Goal: Find specific page/section: Find specific page/section

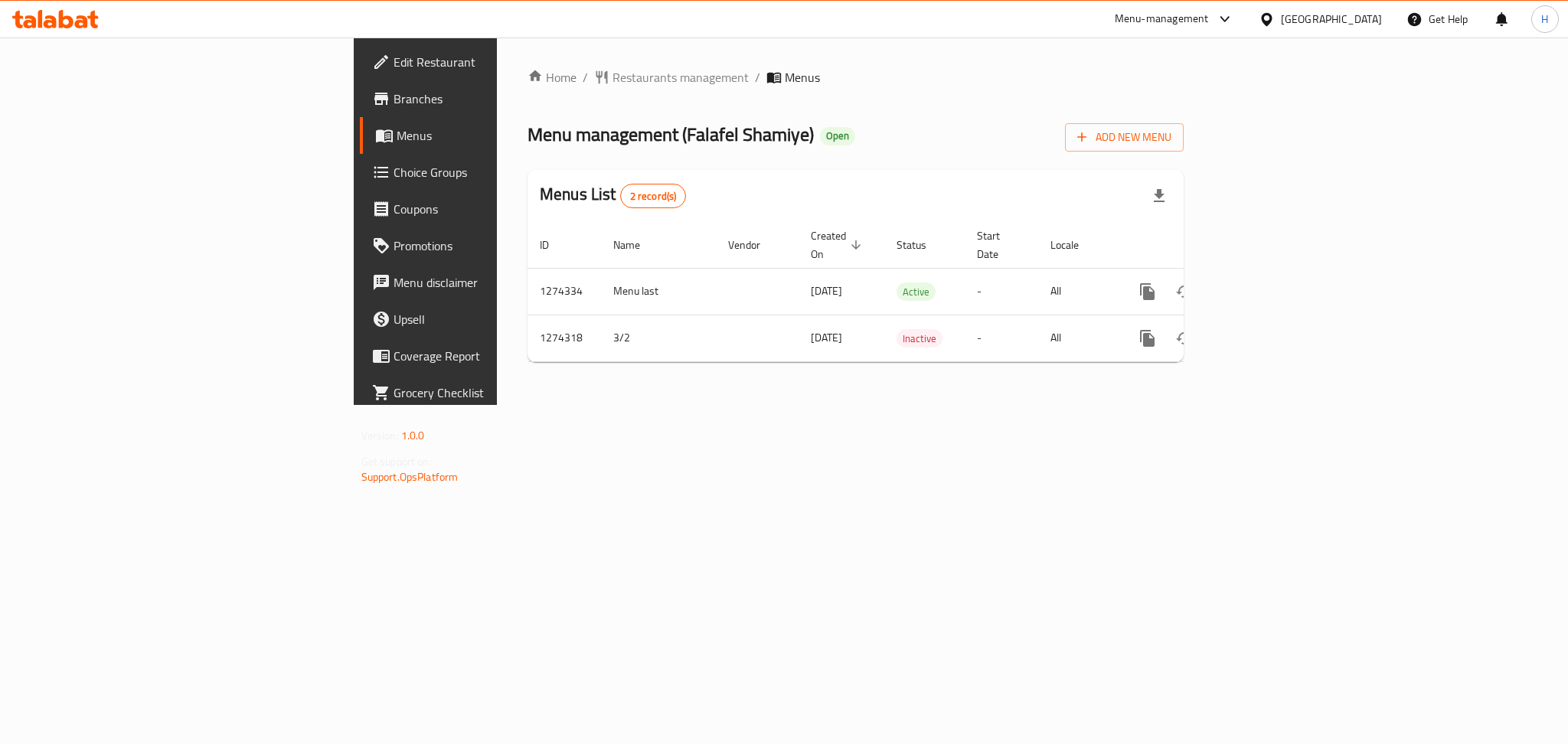
click at [497, 405] on div "Home / Restaurants management / Menus Menu management ( Falafel Shamiye ) Open …" at bounding box center [856, 221] width 718 height 368
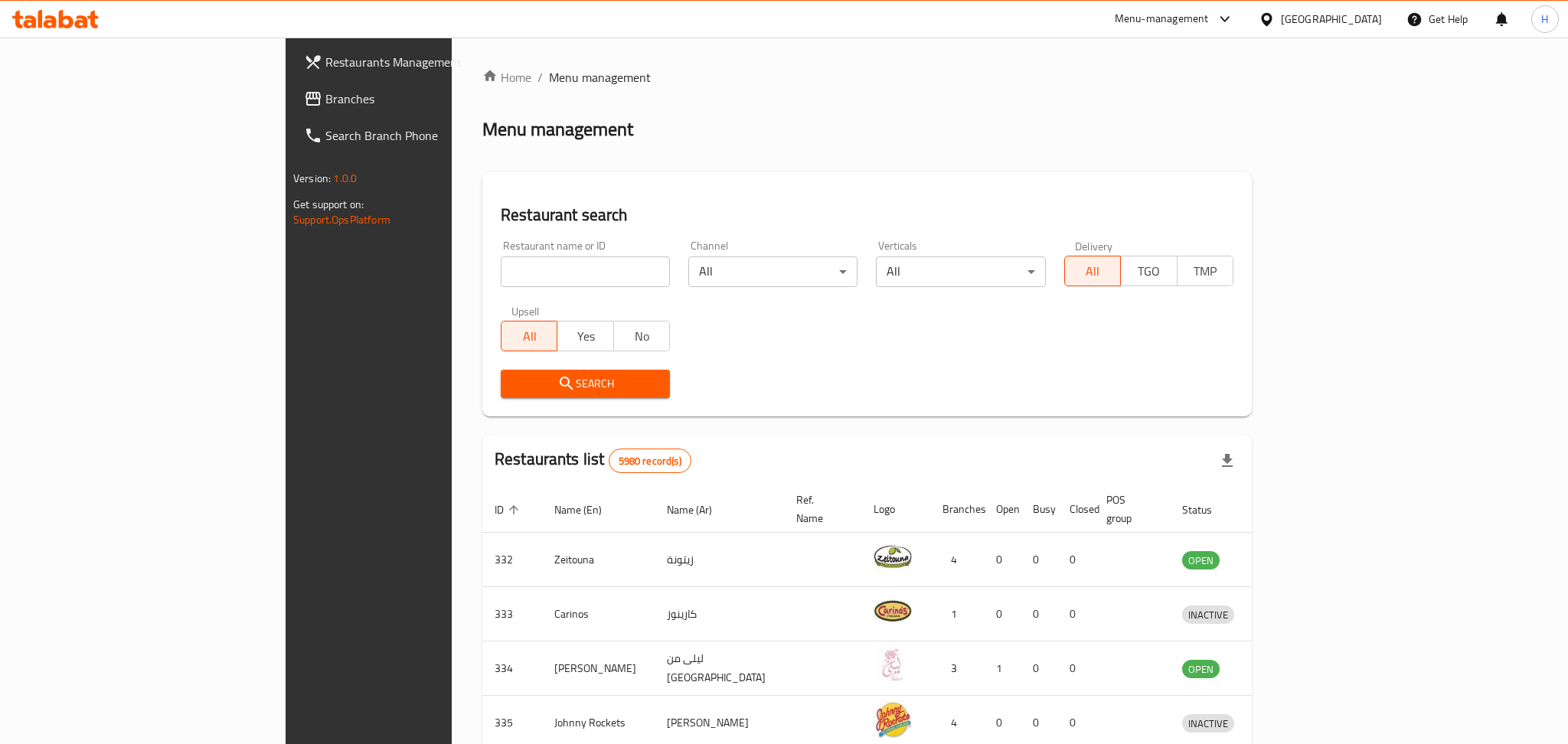
click at [1354, 18] on div at bounding box center [784, 372] width 1568 height 744
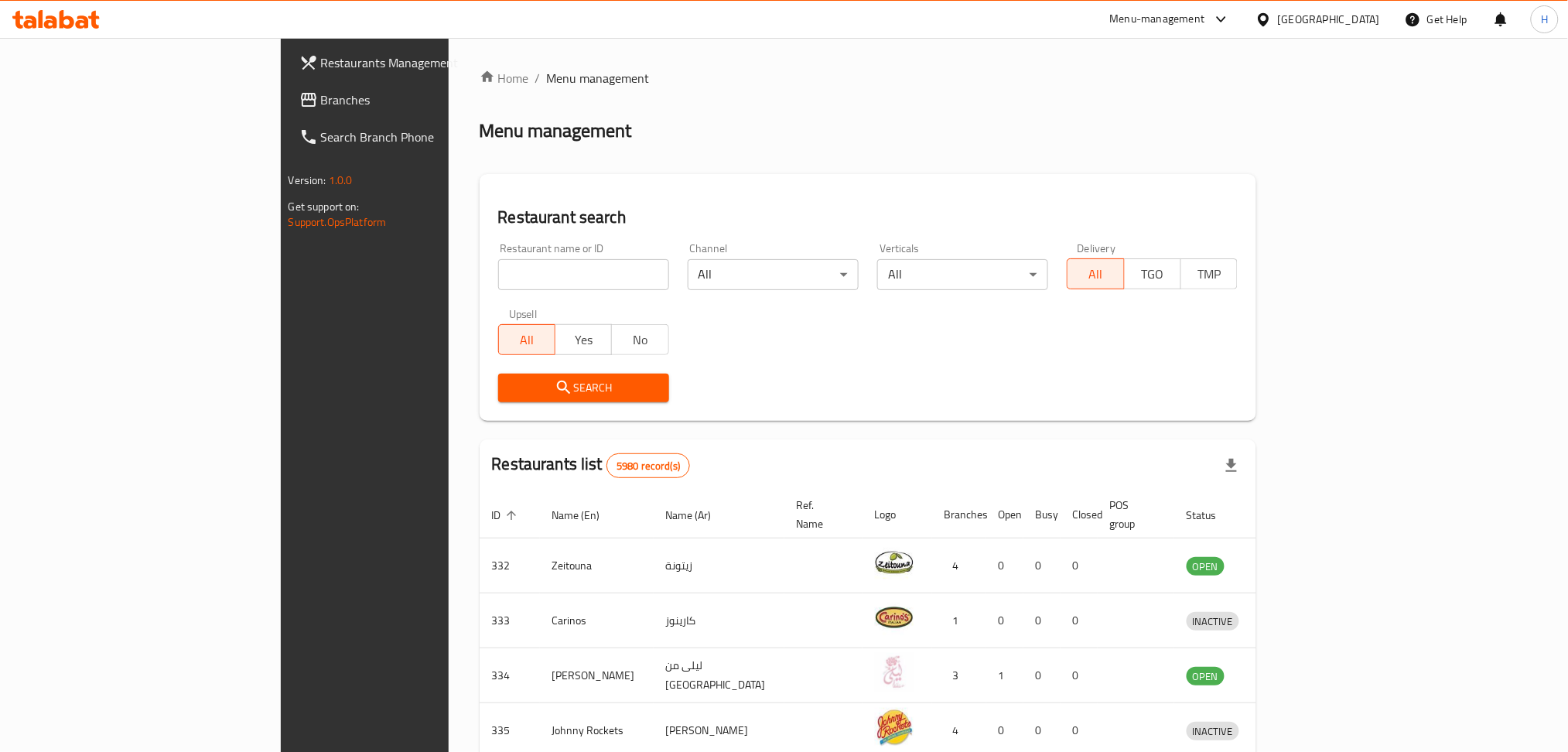
click at [1358, 17] on div "[GEOGRAPHIC_DATA]" at bounding box center [1328, 19] width 102 height 17
click at [1186, 397] on div "[GEOGRAPHIC_DATA]" at bounding box center [1213, 405] width 102 height 17
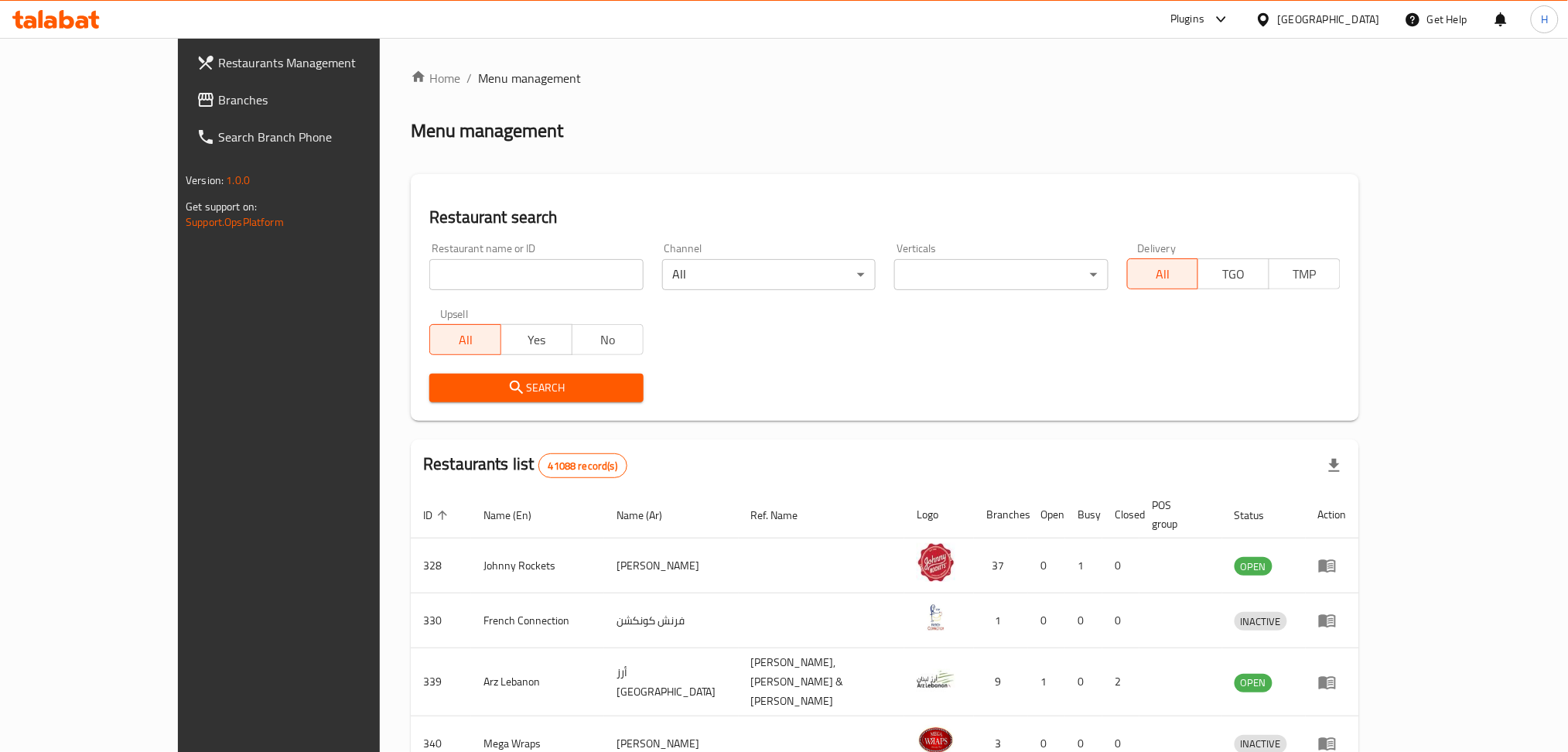
click at [218, 101] on span "Branches" at bounding box center [322, 100] width 209 height 18
